Goal: Information Seeking & Learning: Learn about a topic

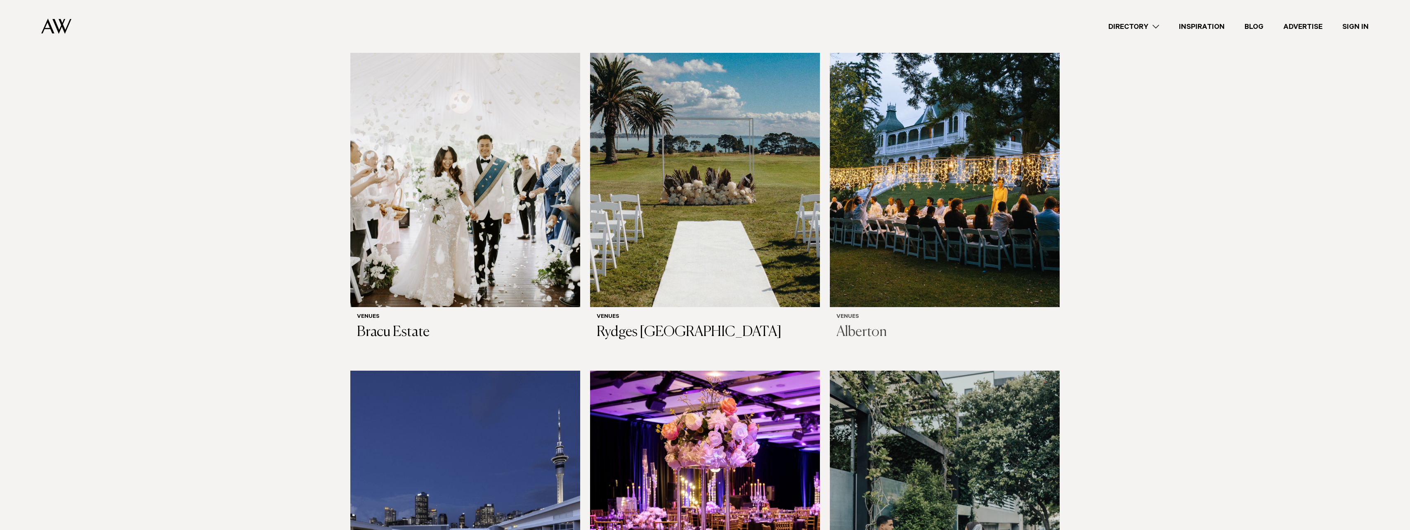
scroll to position [289, 0]
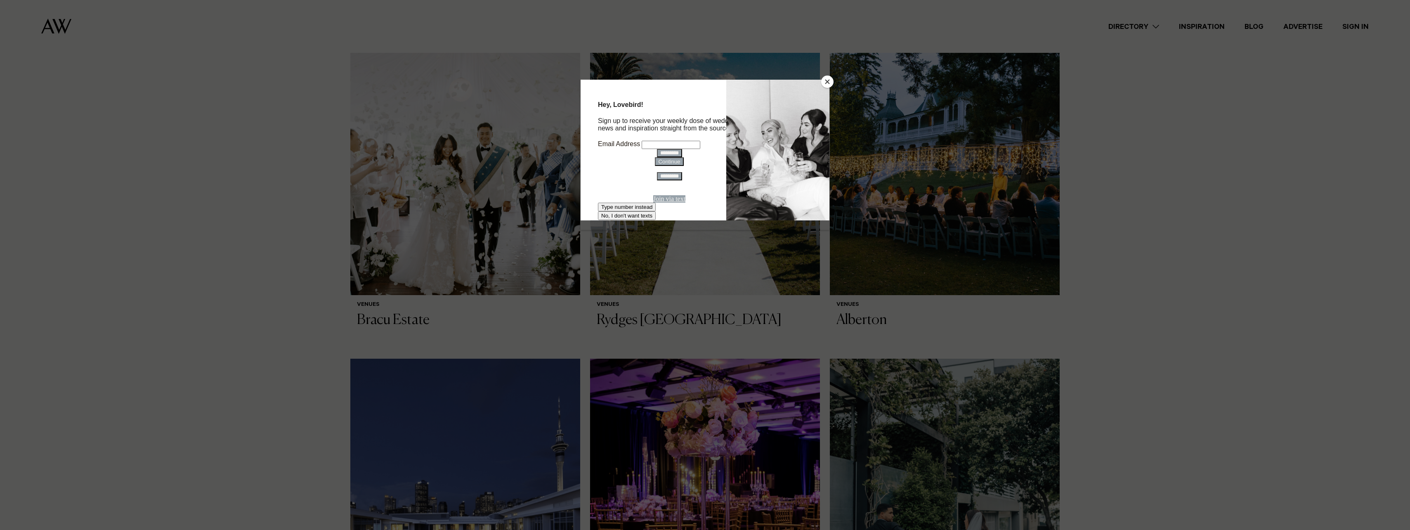
click at [828, 82] on button "Close" at bounding box center [827, 82] width 12 height 12
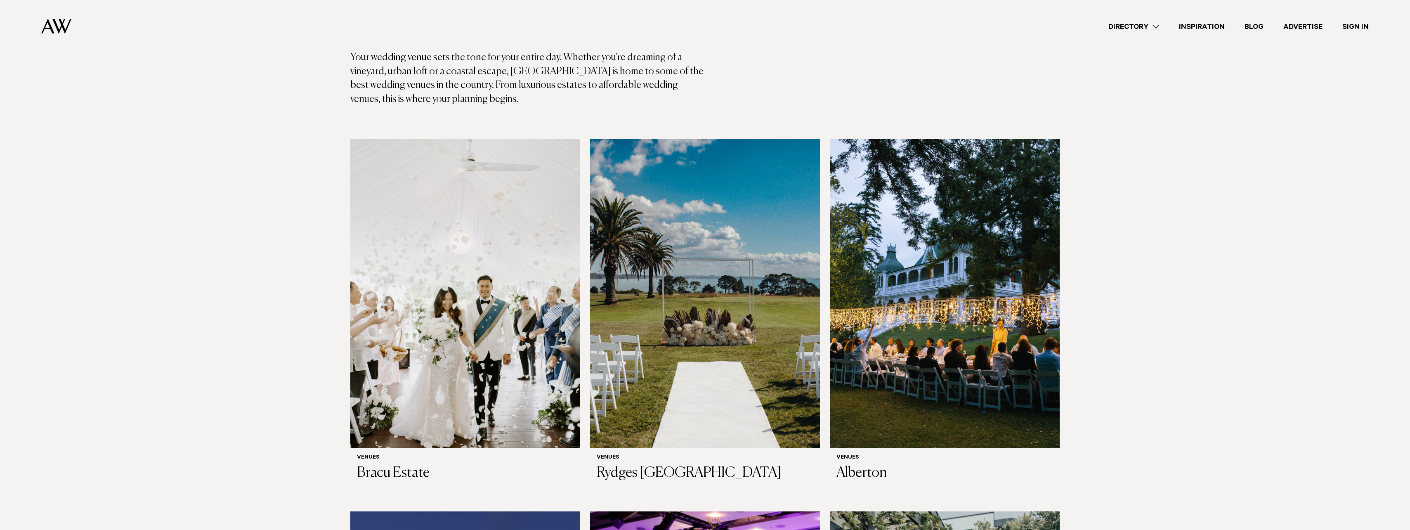
scroll to position [124, 0]
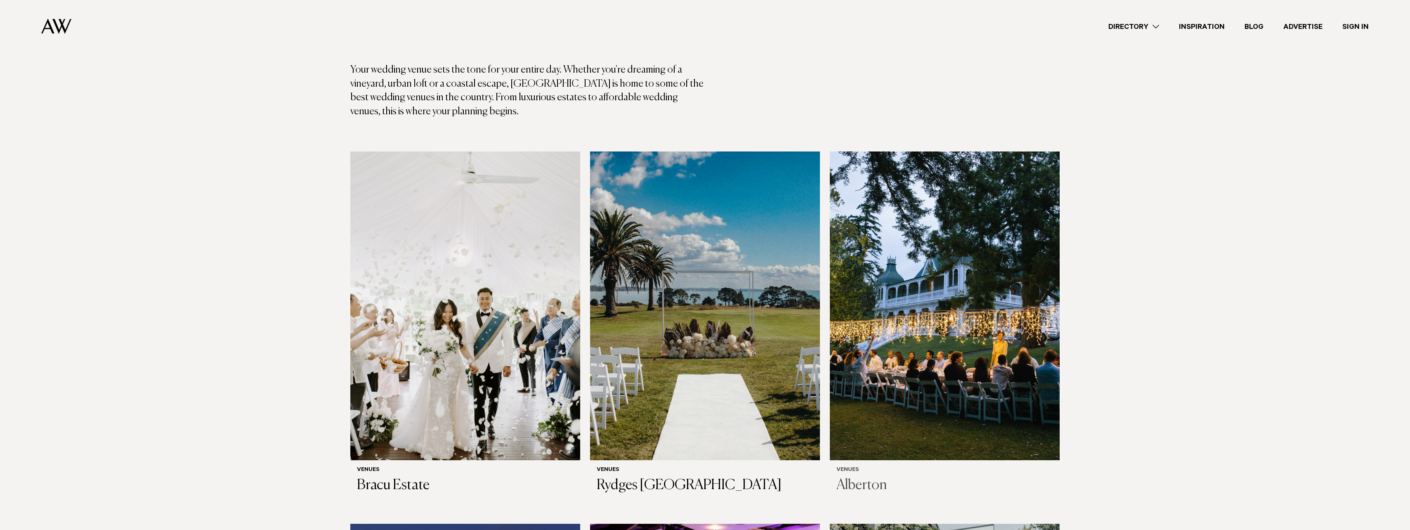
click at [932, 265] on img at bounding box center [945, 305] width 230 height 309
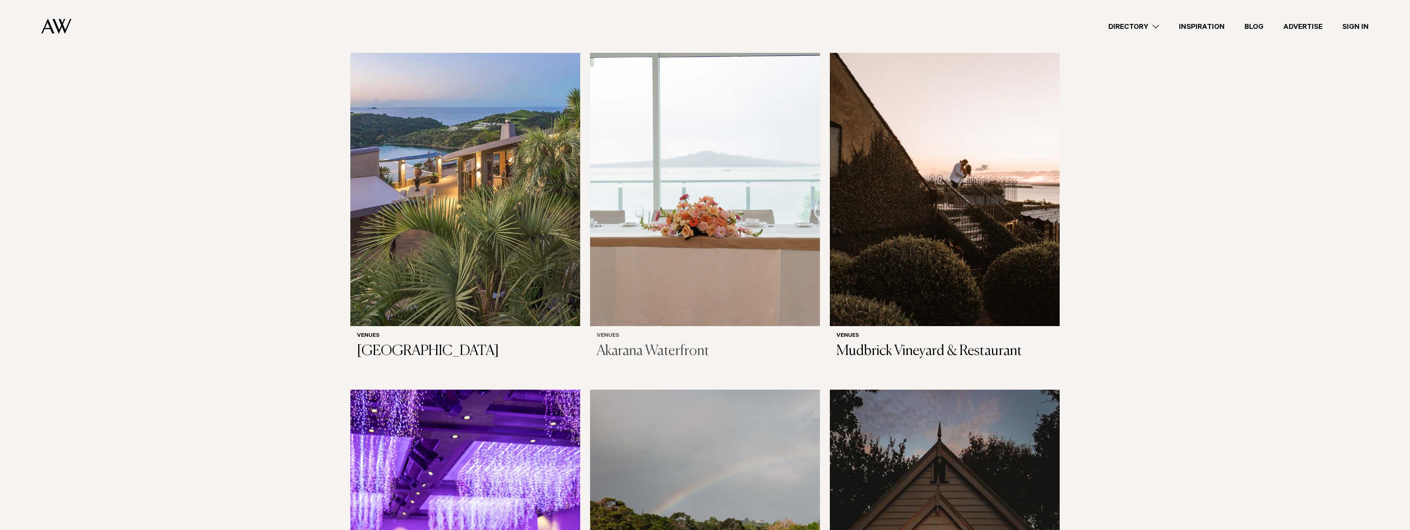
scroll to position [3755, 0]
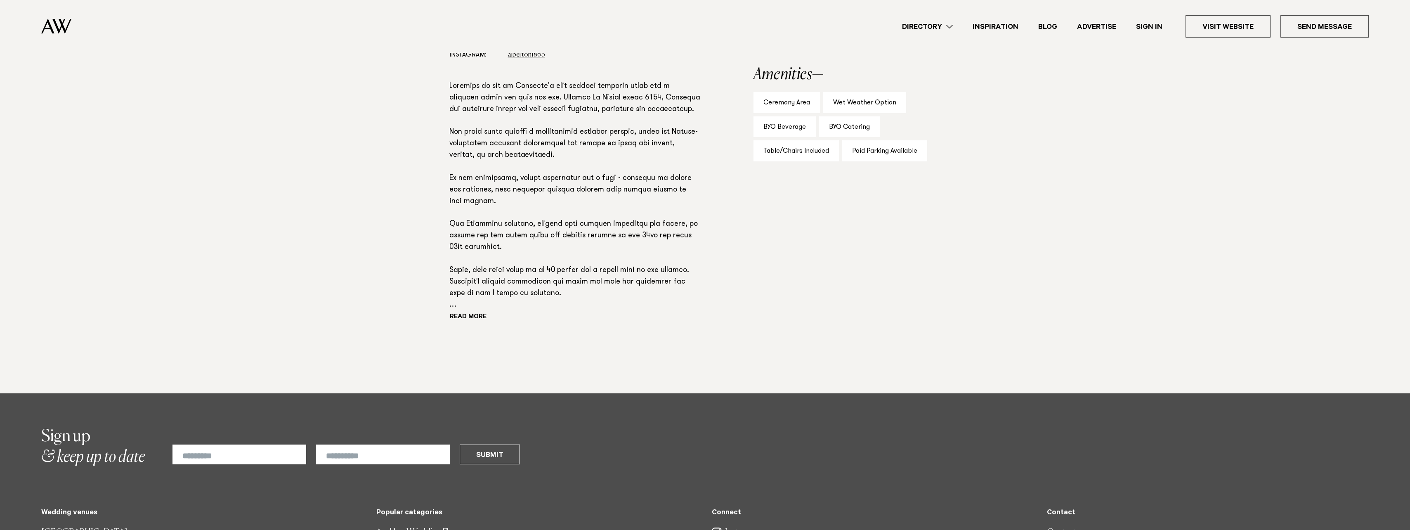
scroll to position [536, 0]
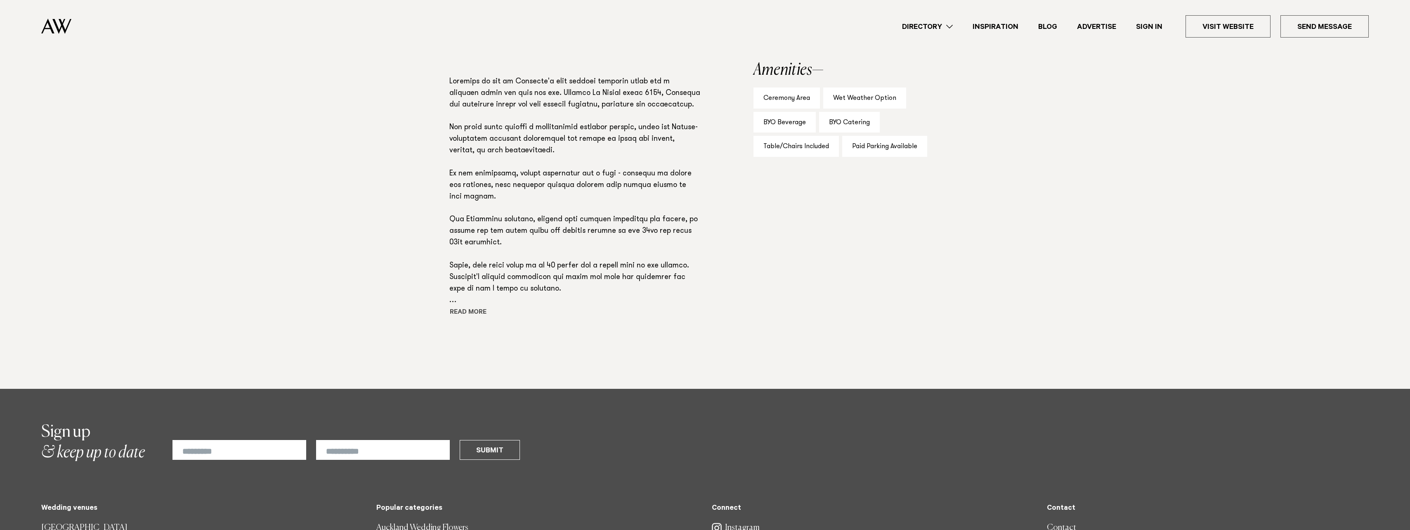
click at [474, 311] on button "Read more" at bounding box center [486, 313] width 74 height 12
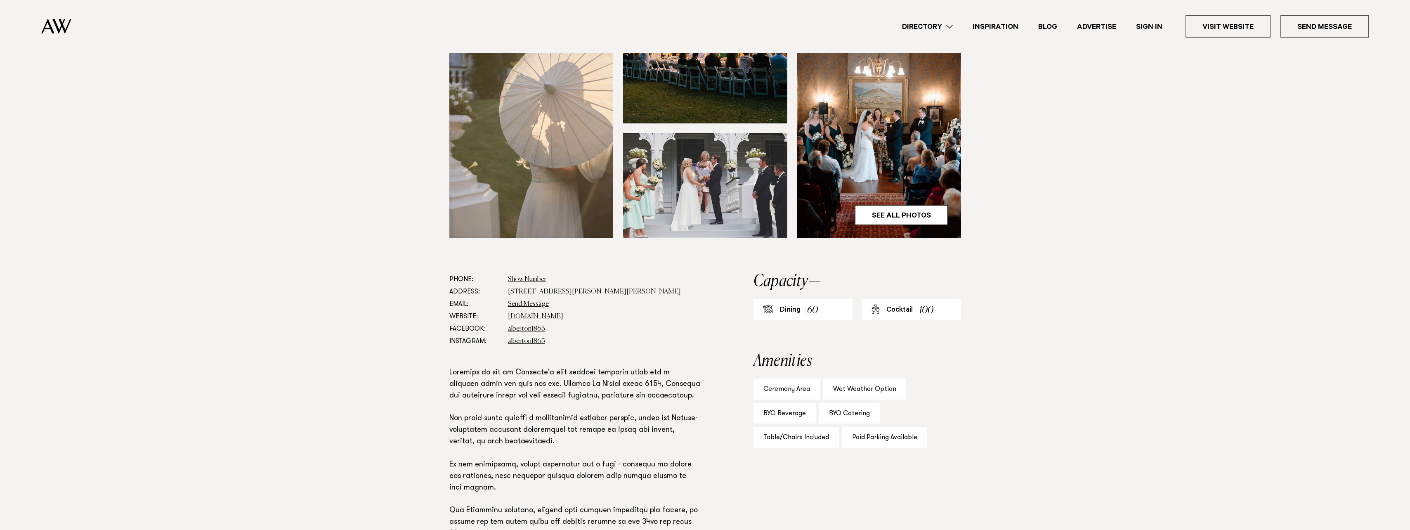
scroll to position [248, 0]
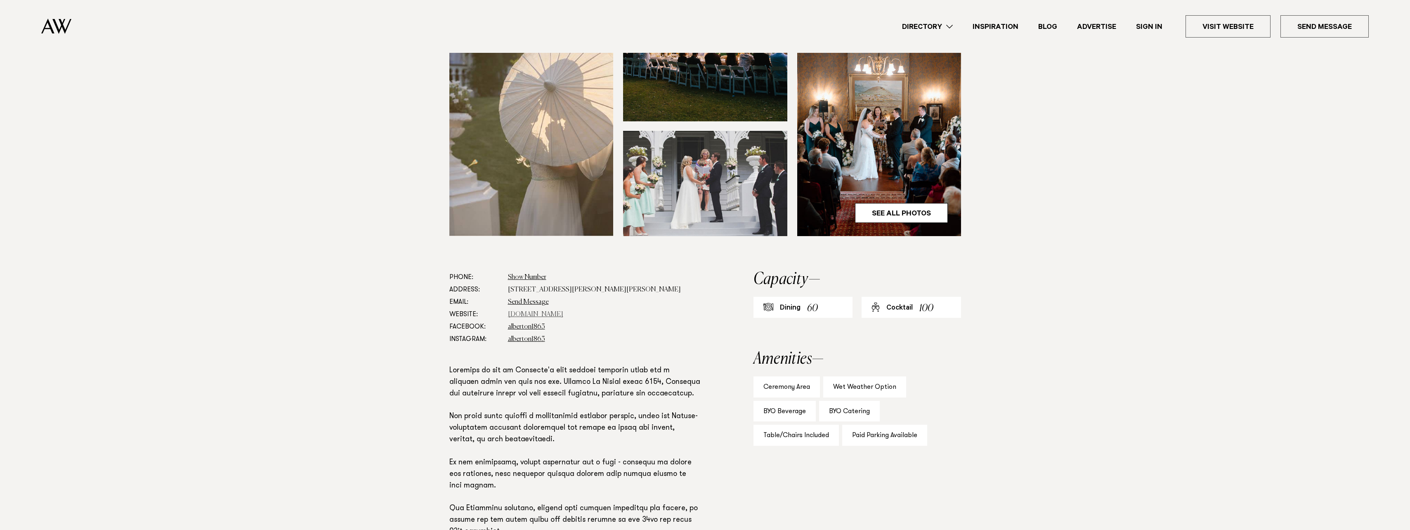
click at [545, 314] on link "[DOMAIN_NAME]" at bounding box center [535, 314] width 55 height 7
